Goal: Task Accomplishment & Management: Use online tool/utility

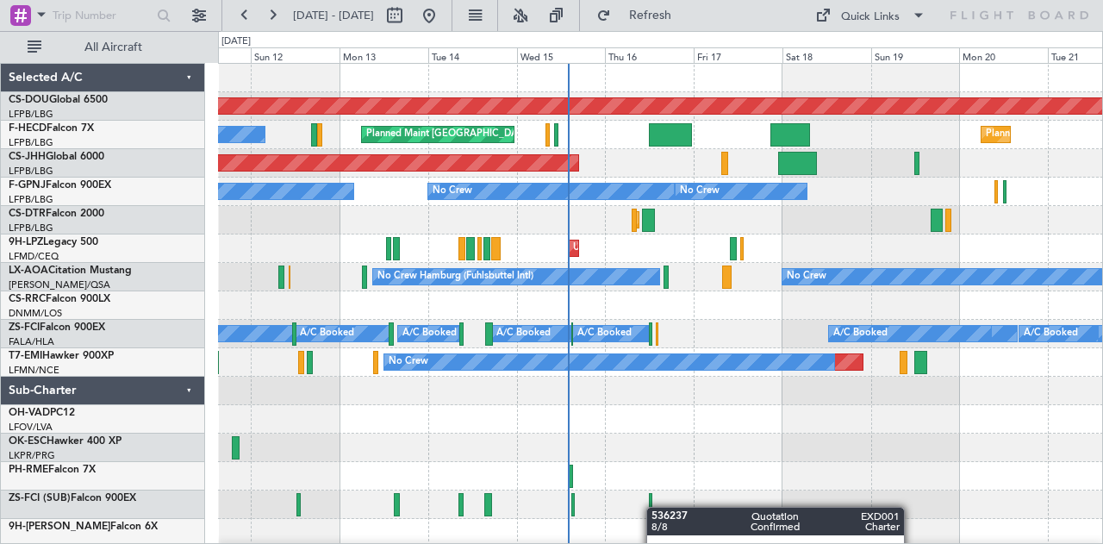
click at [629, 509] on div "Planned Maint London ([GEOGRAPHIC_DATA]) Planned Maint [GEOGRAPHIC_DATA] ([GEOG…" at bounding box center [660, 305] width 885 height 483
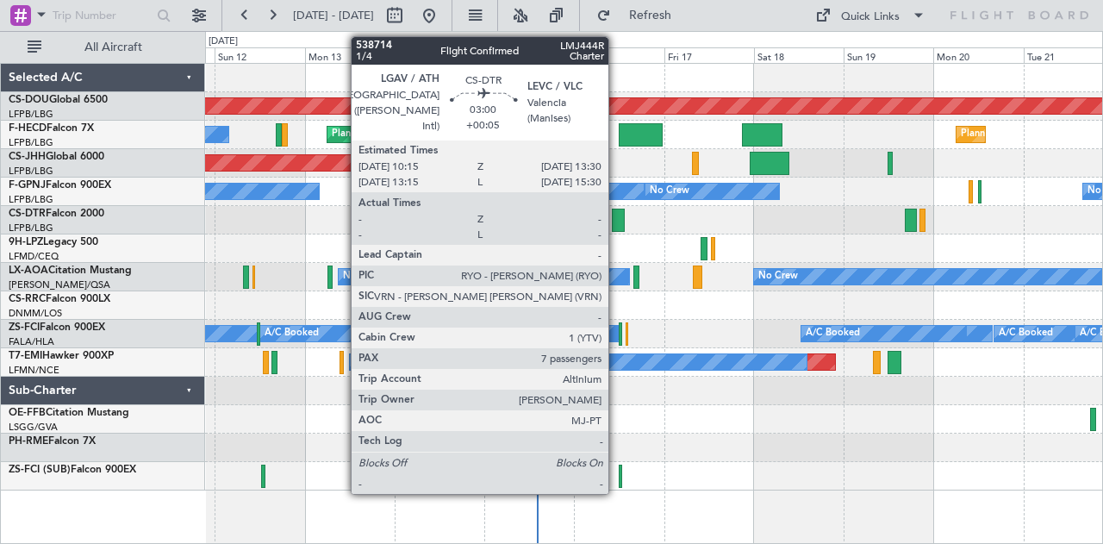
click at [617, 214] on div at bounding box center [618, 220] width 13 height 23
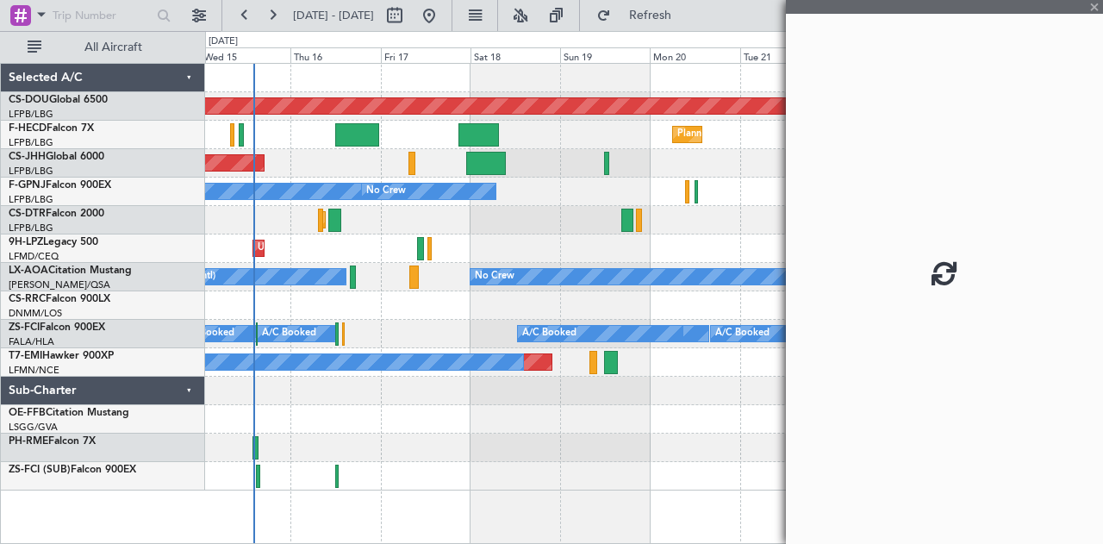
click at [357, 232] on div "Planned Maint Sofia" at bounding box center [654, 220] width 898 height 28
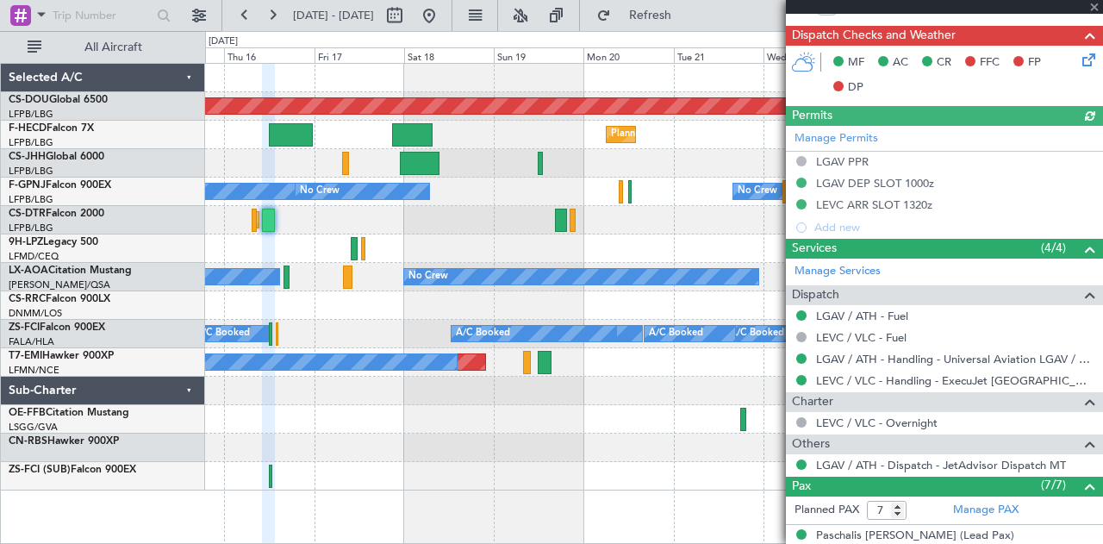
scroll to position [677, 0]
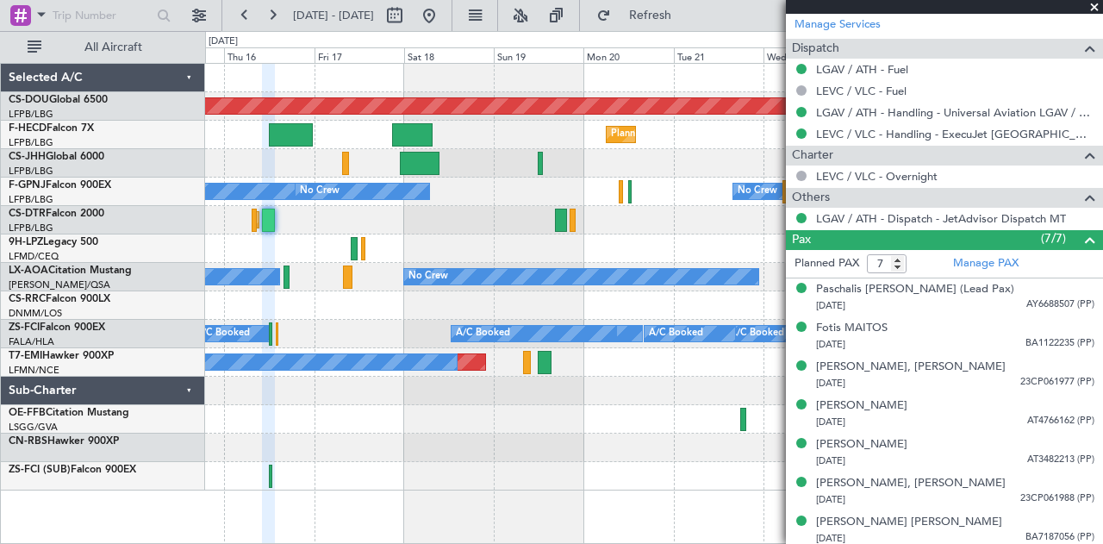
click at [1098, 6] on span at bounding box center [1094, 8] width 17 height 16
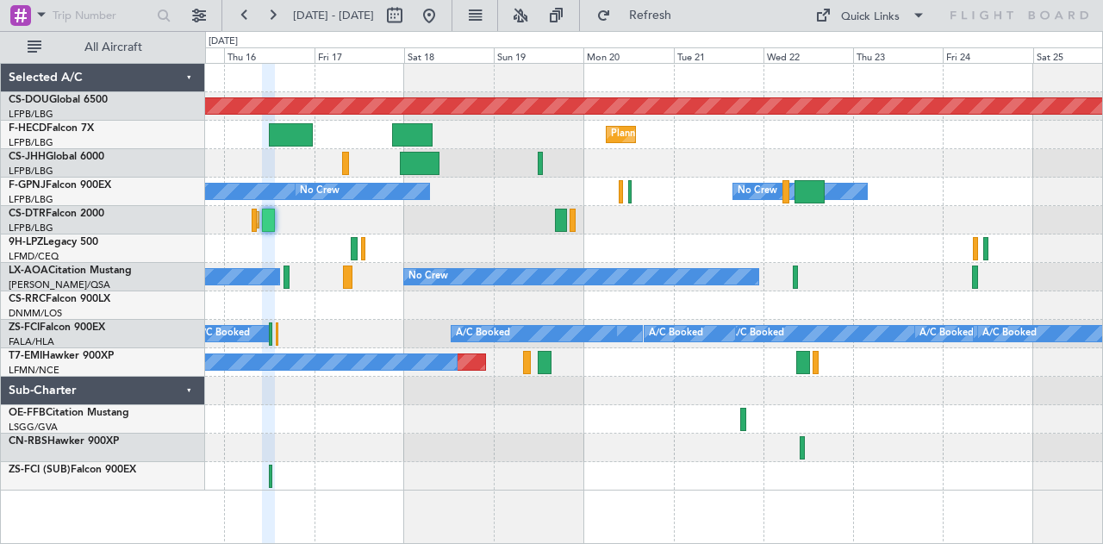
type input "0"
